Goal: Information Seeking & Learning: Learn about a topic

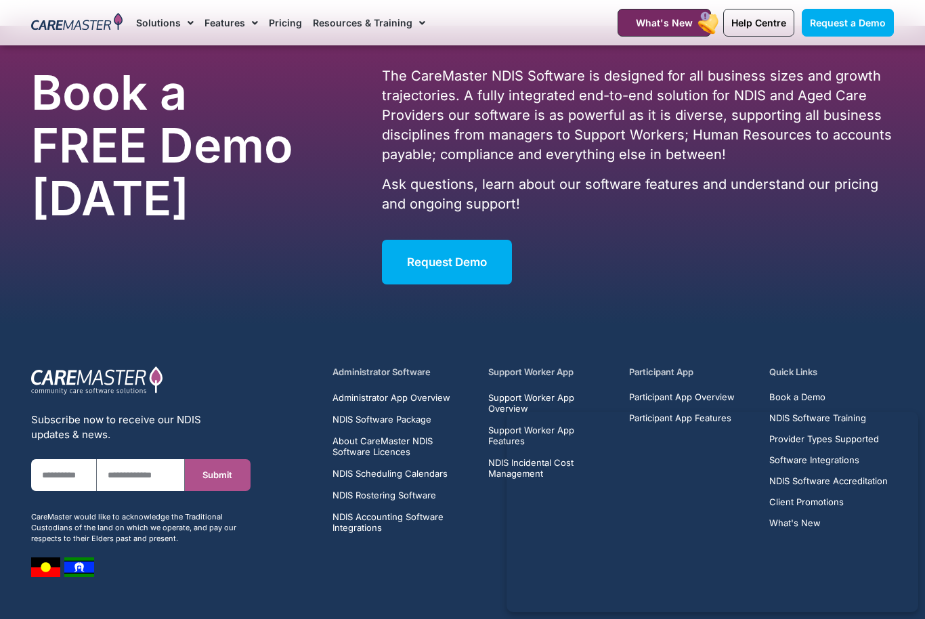
scroll to position [3894, 0]
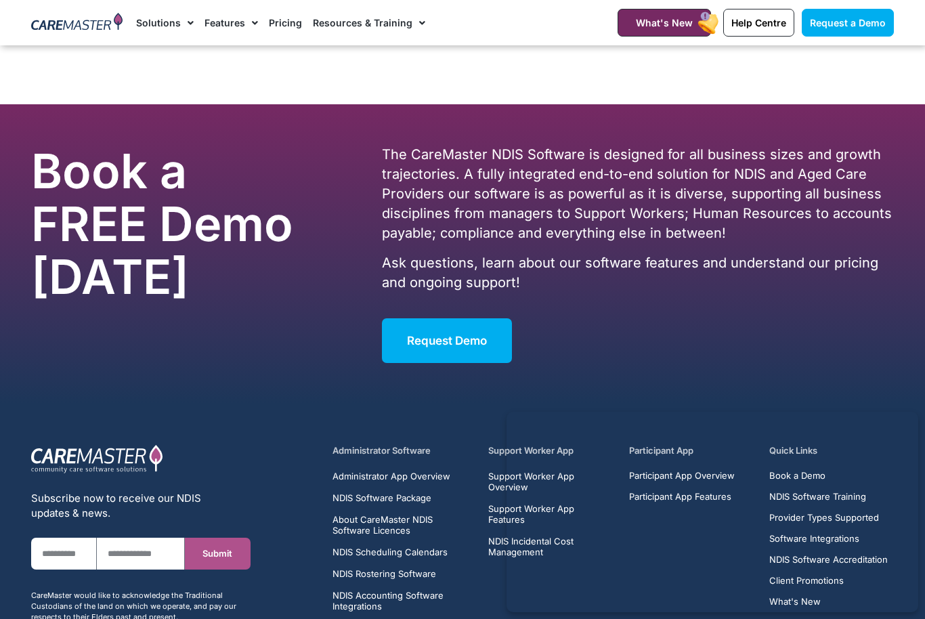
click at [708, 267] on p "Ask questions, learn about our software features and understand our pricing and…" at bounding box center [638, 272] width 512 height 39
click at [689, 282] on div "The CareMaster NDIS Software is designed for all business sizes and growth traj…" at bounding box center [638, 231] width 512 height 173
click at [678, 291] on div "The CareMaster NDIS Software is designed for all business sizes and growth traj…" at bounding box center [638, 231] width 512 height 173
click at [665, 318] on div "Request Demo" at bounding box center [638, 340] width 512 height 45
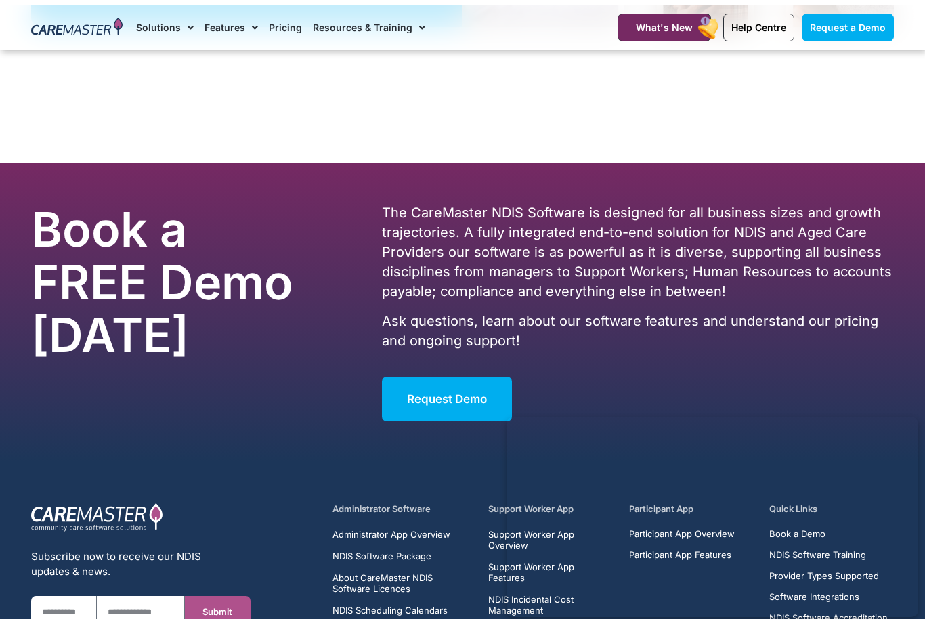
scroll to position [3792, 0]
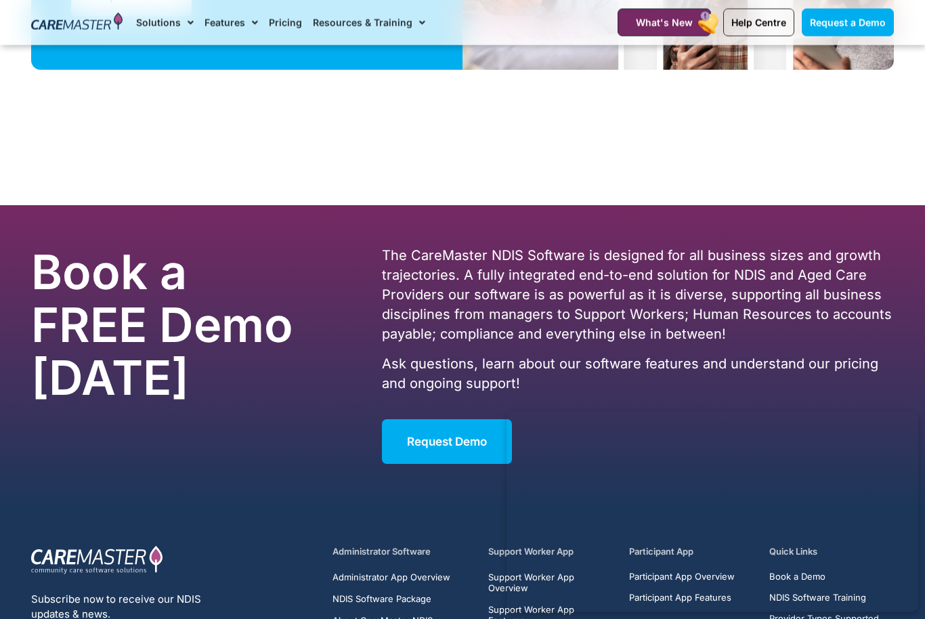
click at [890, 240] on div "The CareMaster NDIS Software is designed for all business sizes and growth traj…" at bounding box center [637, 355] width 525 height 231
click at [919, 206] on section "Book a FREE Demo [DATE] The CareMaster NDIS Software is designed for all busine…" at bounding box center [462, 355] width 925 height 299
click at [918, 206] on section "Book a FREE Demo [DATE] The CareMaster NDIS Software is designed for all busine…" at bounding box center [462, 355] width 925 height 299
click at [897, 217] on section "Book a FREE Demo [DATE] The CareMaster NDIS Software is designed for all busine…" at bounding box center [462, 355] width 925 height 299
click at [895, 219] on section "Book a FREE Demo [DATE] The CareMaster NDIS Software is designed for all busine…" at bounding box center [462, 355] width 925 height 299
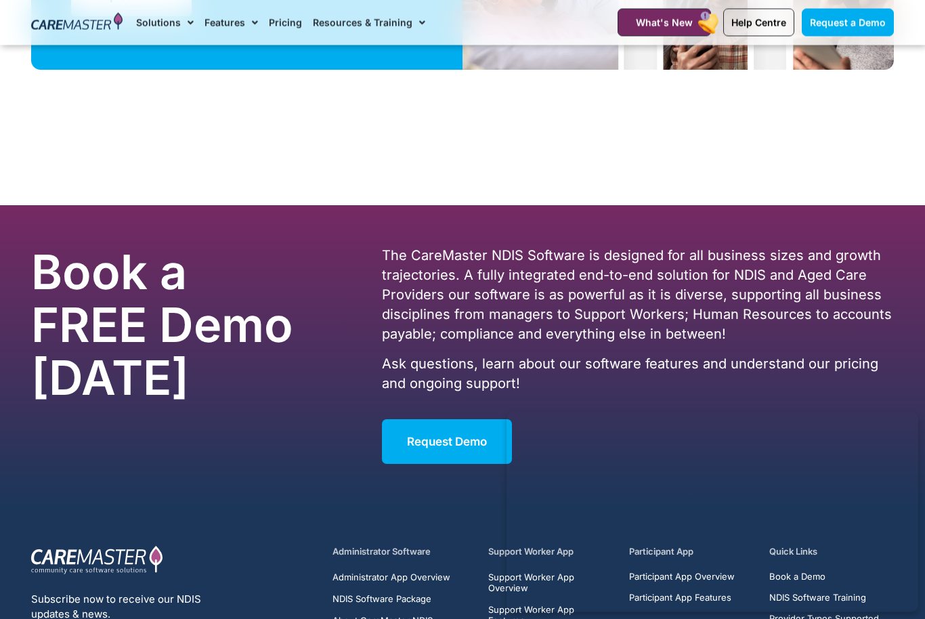
click at [893, 240] on div "The CareMaster NDIS Software is designed for all business sizes and growth traj…" at bounding box center [637, 355] width 525 height 231
click at [890, 240] on div "The CareMaster NDIS Software is designed for all business sizes and growth traj…" at bounding box center [637, 355] width 525 height 231
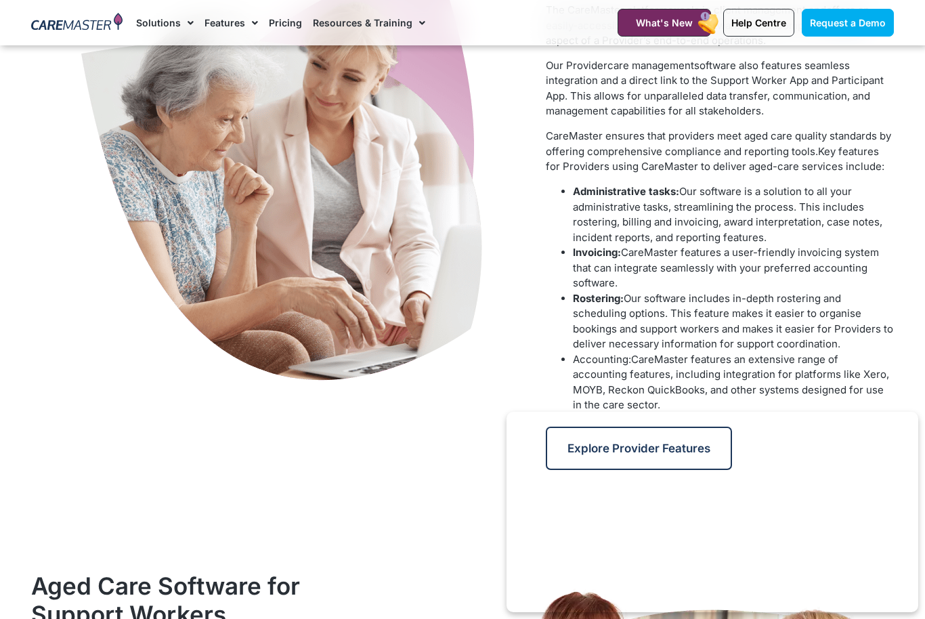
scroll to position [686, 0]
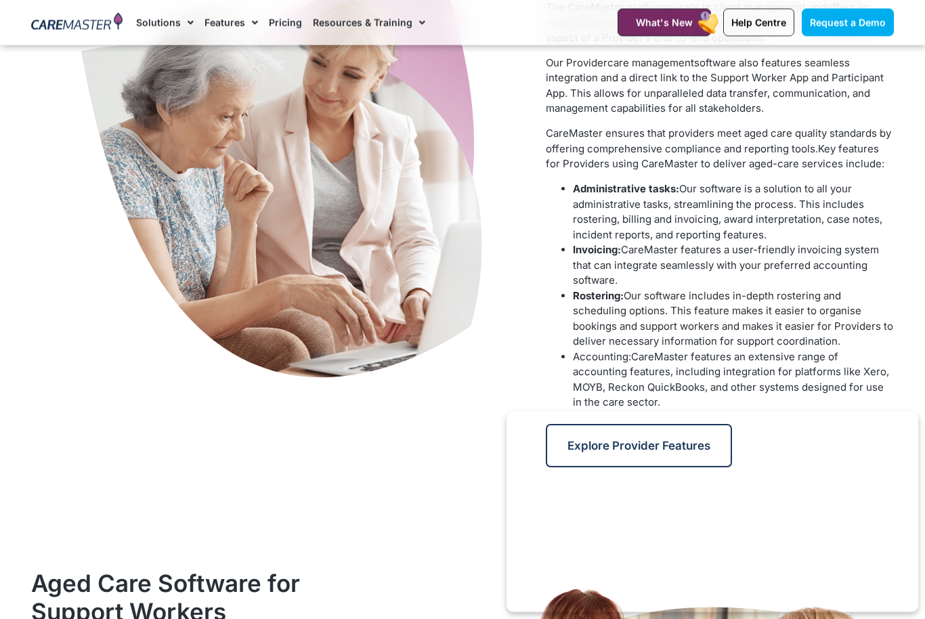
click at [39, 390] on div at bounding box center [281, 193] width 515 height 561
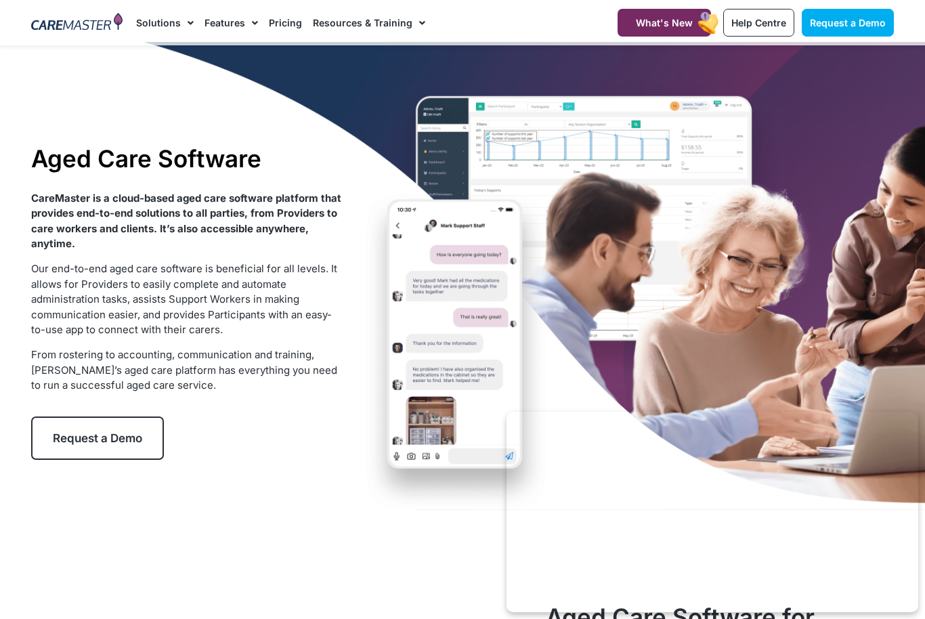
scroll to position [0, 0]
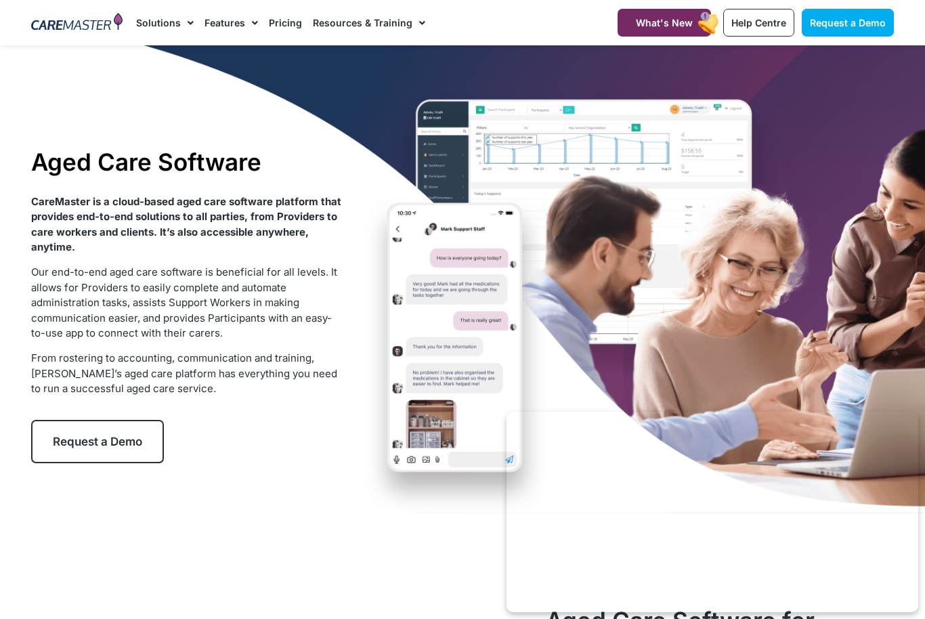
click at [662, 145] on div "Aged Care Software CareMaster is a cloud-based aged care software platform that…" at bounding box center [462, 305] width 876 height 520
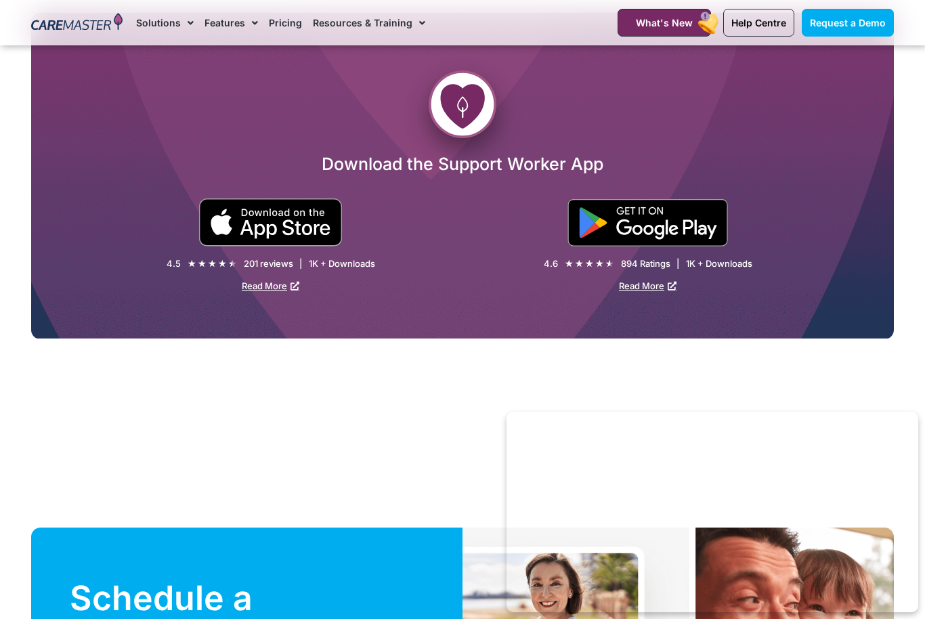
scroll to position [2915, 0]
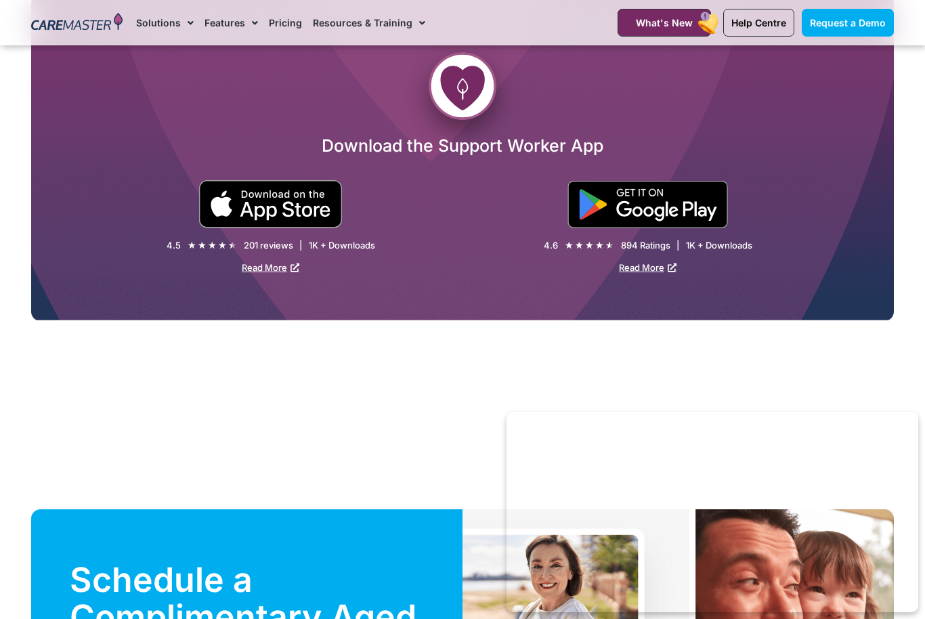
click at [838, 283] on div "Download the Support Worker App 4.5 ★ ★ ★ ★ ★ 4.5/5 201 reviews | 1K + Download…" at bounding box center [462, 158] width 863 height 326
click at [832, 289] on div "Download the Support Worker App 4.5 ★ ★ ★ ★ ★ 4.5/5 201 reviews | 1K + Download…" at bounding box center [462, 158] width 863 height 326
click at [845, 285] on div "Download the Support Worker App 4.5 ★ ★ ★ ★ ★ 4.5/5 201 reviews | 1K + Download…" at bounding box center [462, 158] width 863 height 326
click at [842, 288] on div "Download the Support Worker App 4.5 ★ ★ ★ ★ ★ 4.5/5 201 reviews | 1K + Download…" at bounding box center [462, 158] width 863 height 326
click at [831, 309] on div "Download the Support Worker App 4.5 ★ ★ ★ ★ ★ 4.5/5 201 reviews | 1K + Download…" at bounding box center [462, 157] width 876 height 392
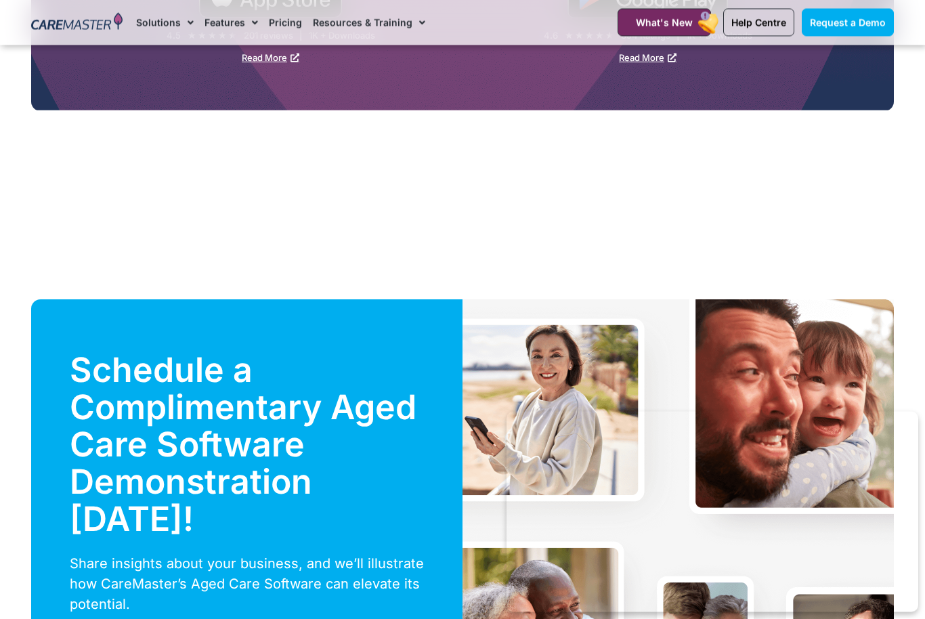
scroll to position [3125, 0]
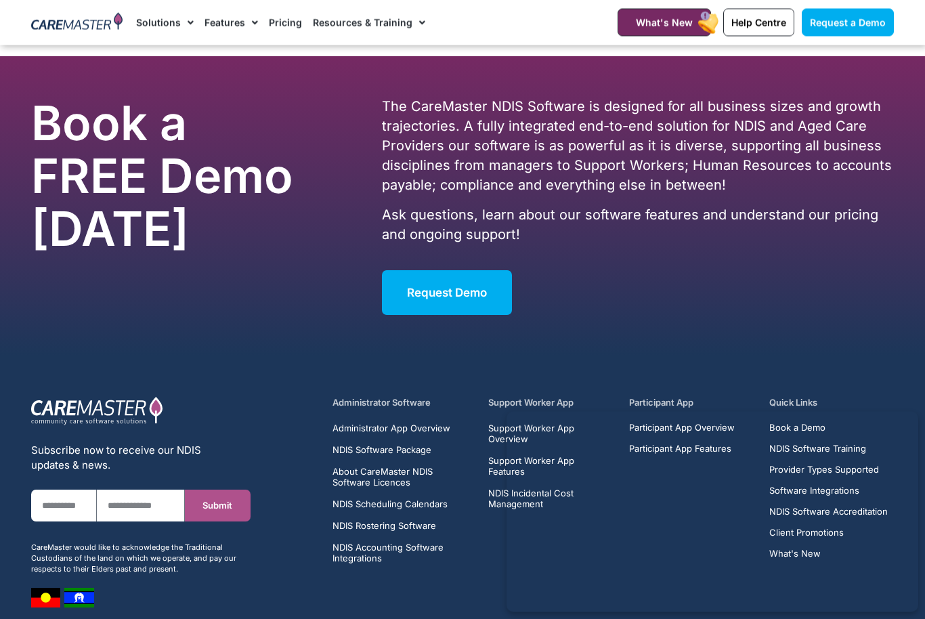
scroll to position [3974, 0]
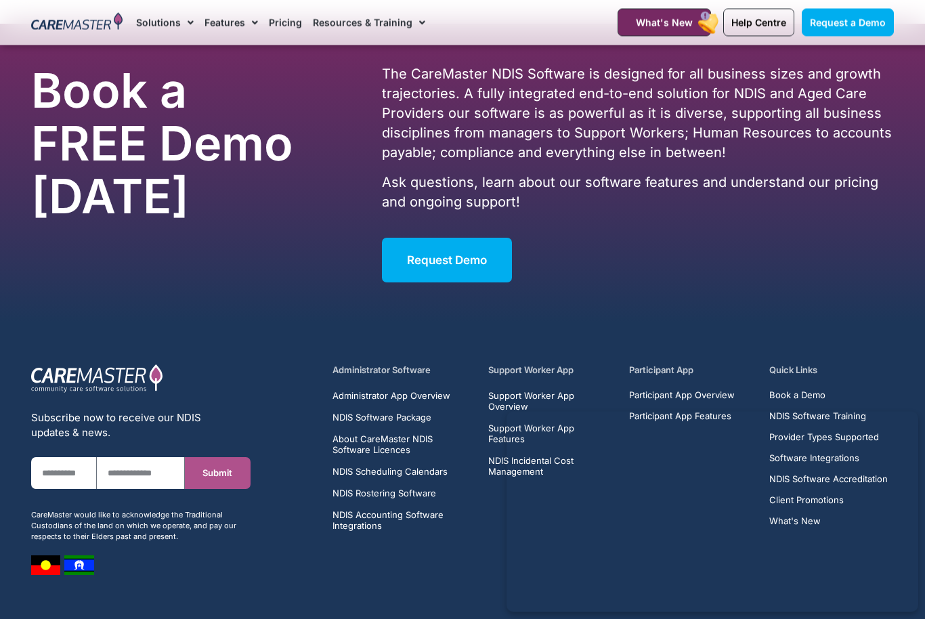
click at [9, 362] on section "Subscribe now to receive our NDIS updates & news. First Name Email Submit CareM…" at bounding box center [462, 467] width 925 height 286
click at [1, 352] on section "Subscribe now to receive our NDIS updates & news. First Name Email Submit CareM…" at bounding box center [462, 467] width 925 height 286
click at [2, 353] on section "Subscribe now to receive our NDIS updates & news. First Name Email Submit CareM…" at bounding box center [462, 467] width 925 height 286
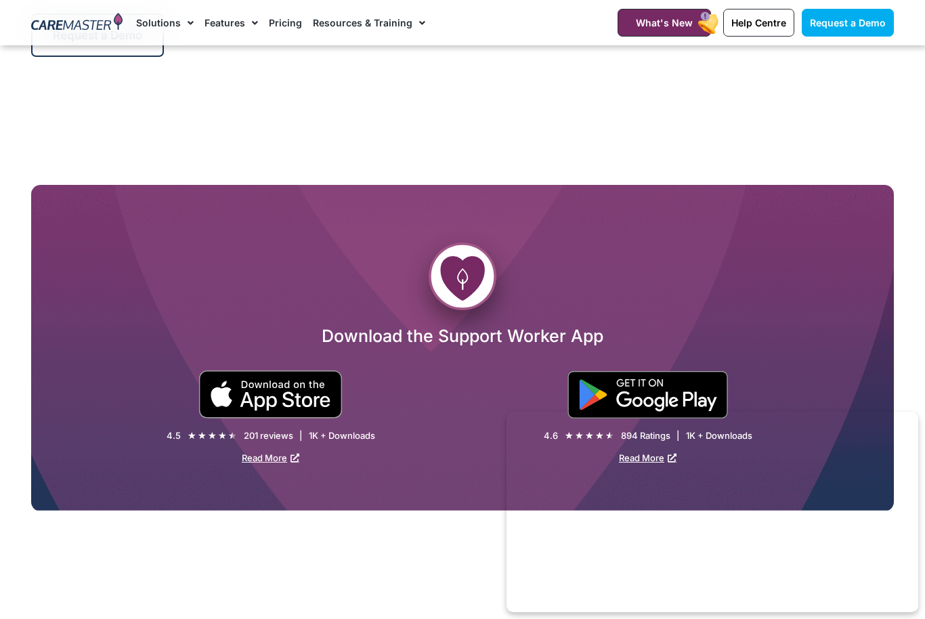
scroll to position [2724, 0]
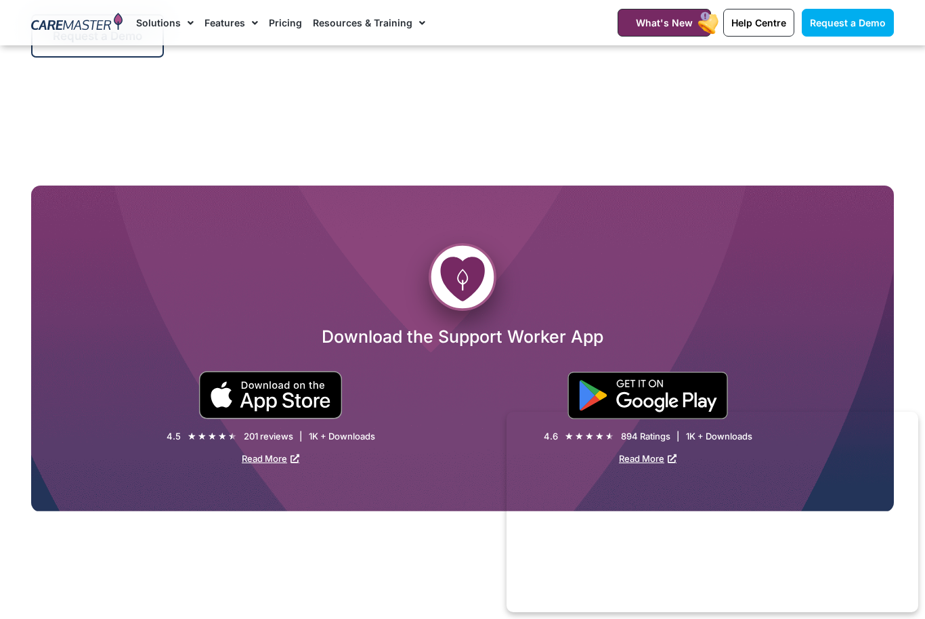
click at [19, 295] on section "Download the Support Worker App 4.5 ★ ★ ★ ★ ★ 4.5/5 201 reviews | 1K + Download…" at bounding box center [462, 348] width 925 height 392
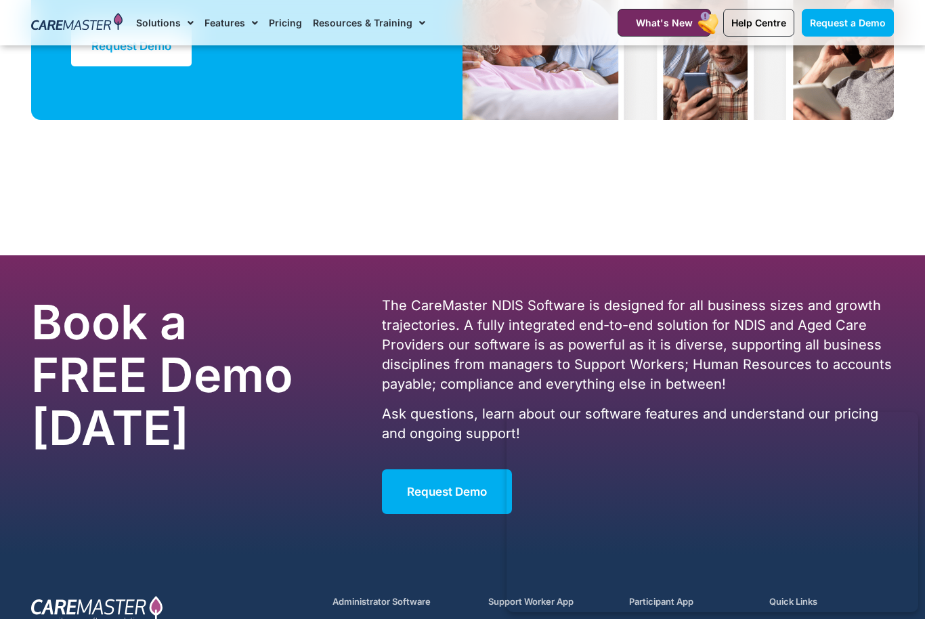
scroll to position [3744, 0]
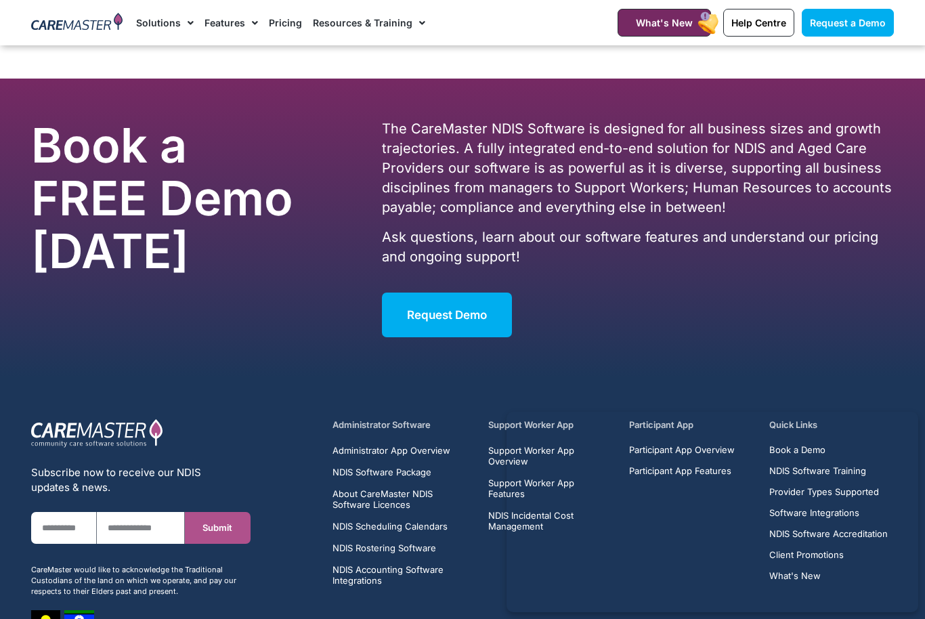
scroll to position [3974, 0]
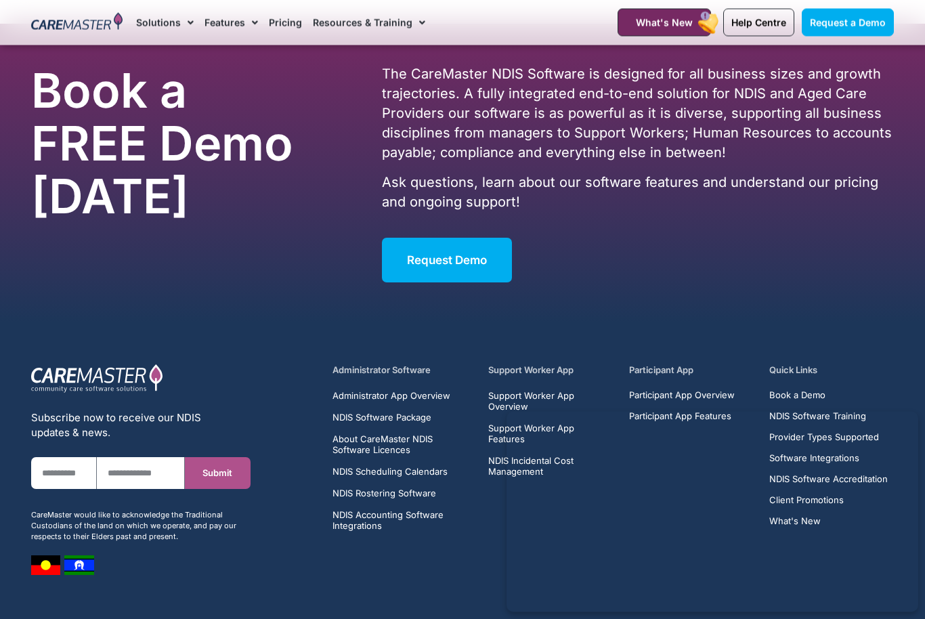
click at [745, 205] on div "The CareMaster NDIS Software is designed for all business sizes and growth traj…" at bounding box center [638, 151] width 512 height 173
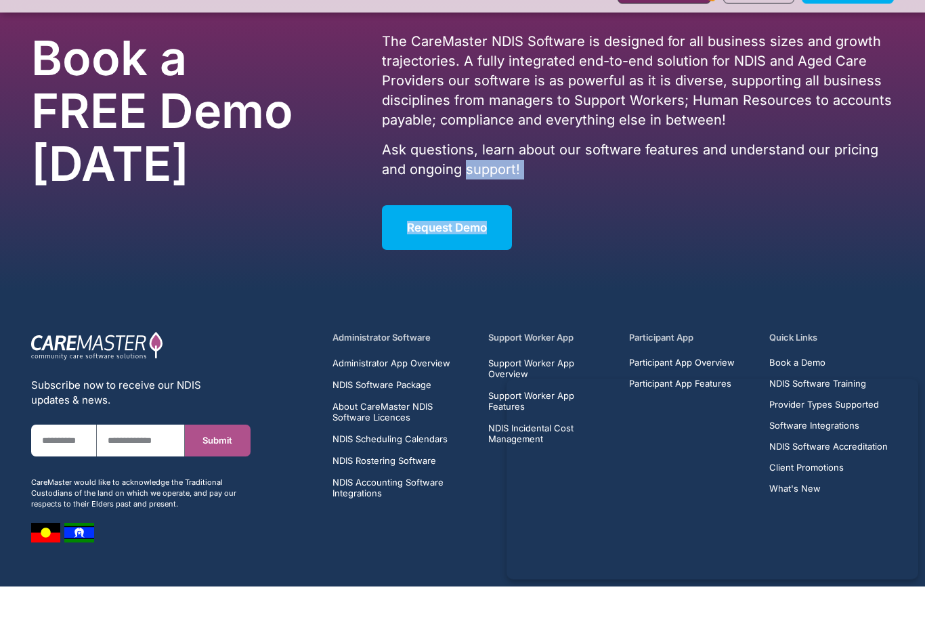
copy div "support! Request Demo"
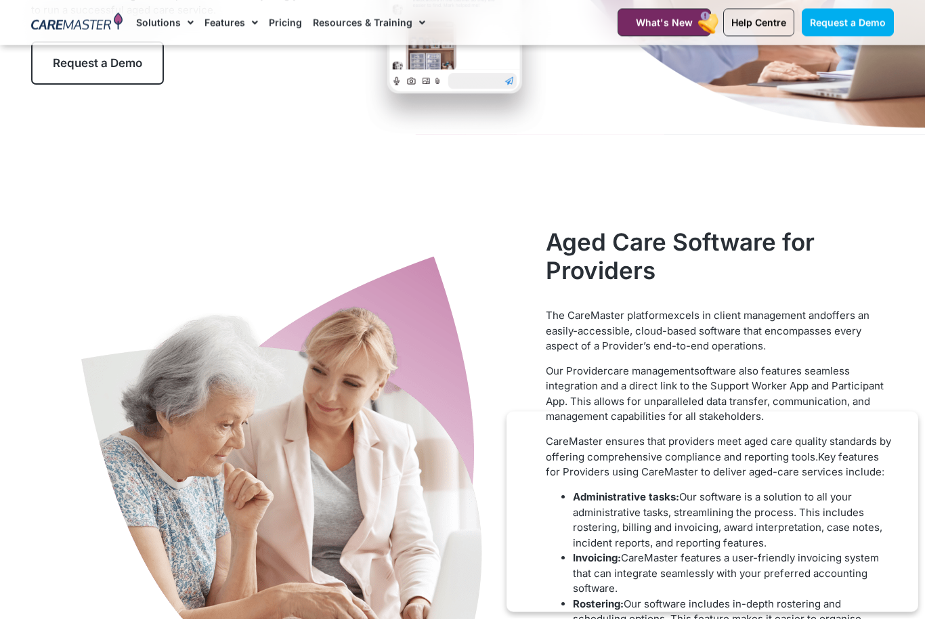
scroll to position [382, 0]
